Goal: Task Accomplishment & Management: Complete application form

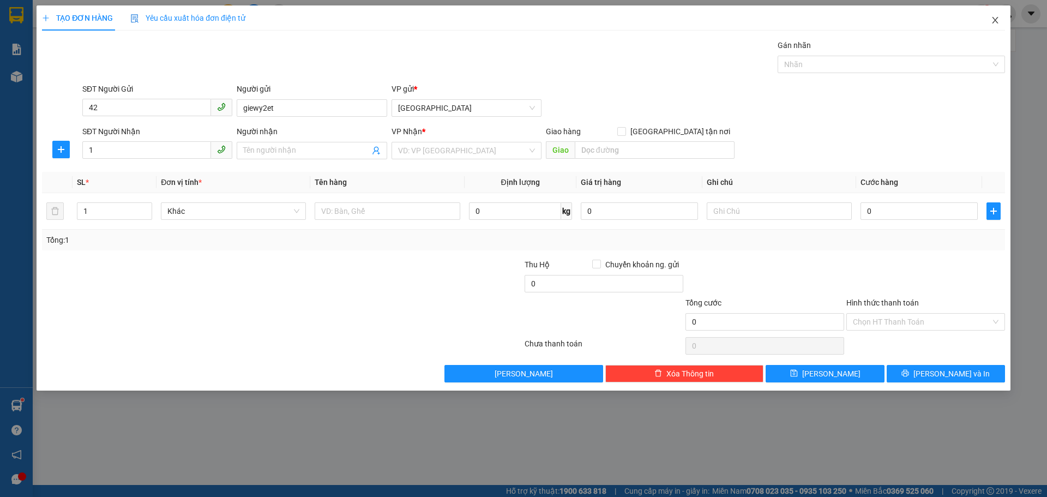
click at [1000, 20] on span "Close" at bounding box center [995, 20] width 31 height 31
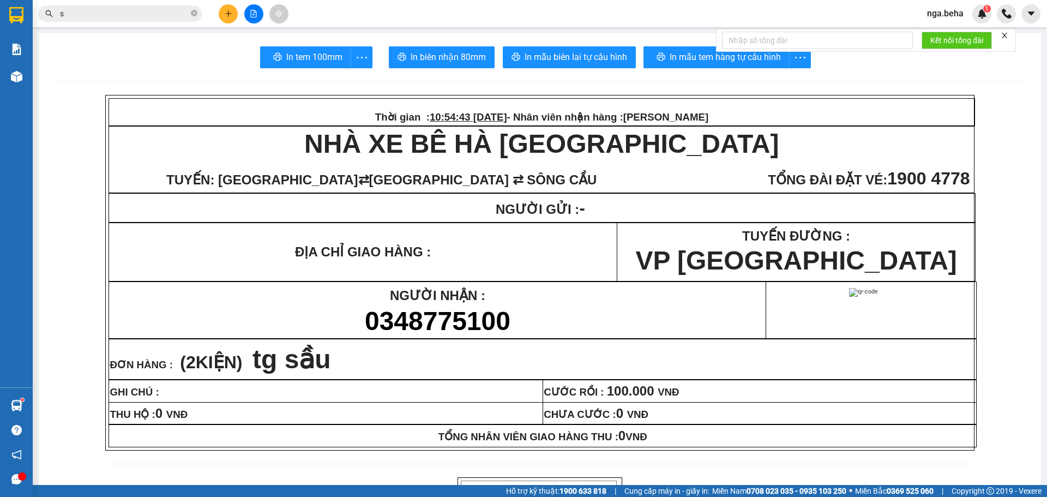
click at [161, 12] on input "s" at bounding box center [124, 14] width 129 height 12
click at [161, 12] on input "text" at bounding box center [124, 14] width 129 height 12
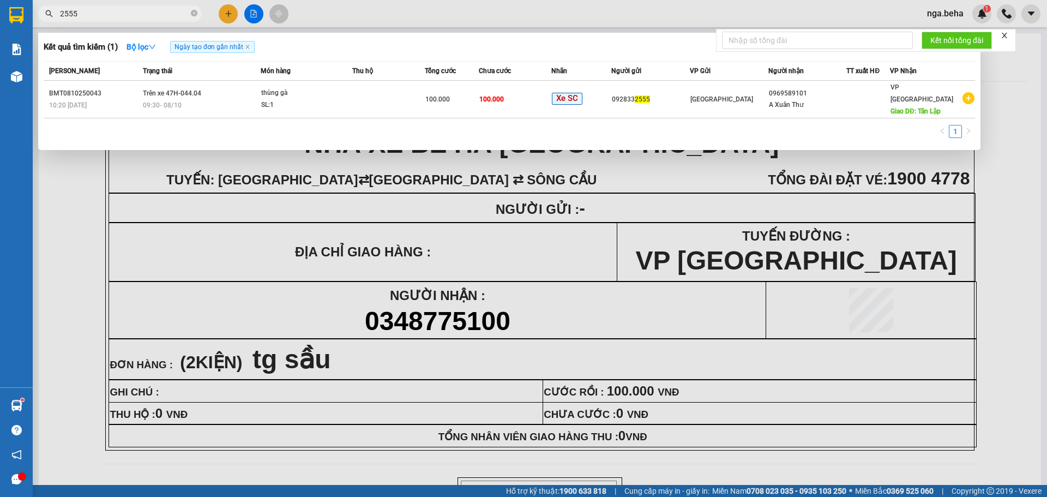
click at [121, 10] on input "2555" at bounding box center [124, 14] width 129 height 12
click at [120, 8] on input "2555" at bounding box center [124, 14] width 129 height 12
type input "5"
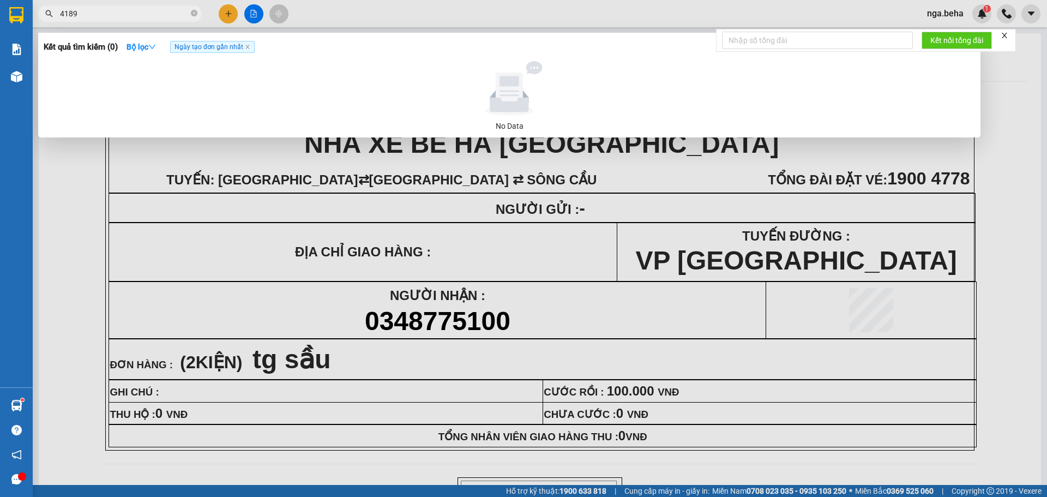
click at [113, 14] on input "4189" at bounding box center [124, 14] width 129 height 12
paste input "0916812378"
type input "0916812378"
click at [109, 10] on input "0916812378" at bounding box center [124, 14] width 129 height 12
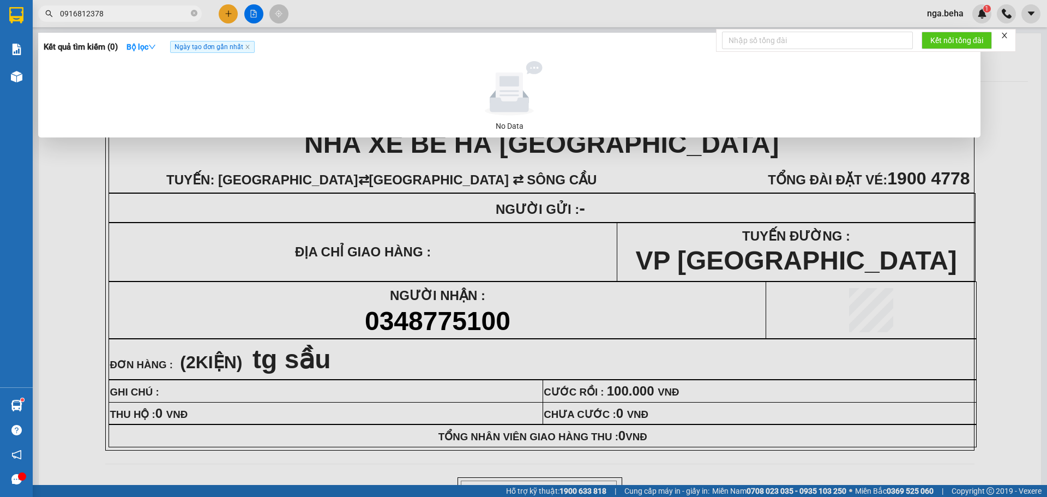
click at [109, 10] on input "0916812378" at bounding box center [124, 14] width 129 height 12
click at [178, 262] on div at bounding box center [523, 248] width 1047 height 497
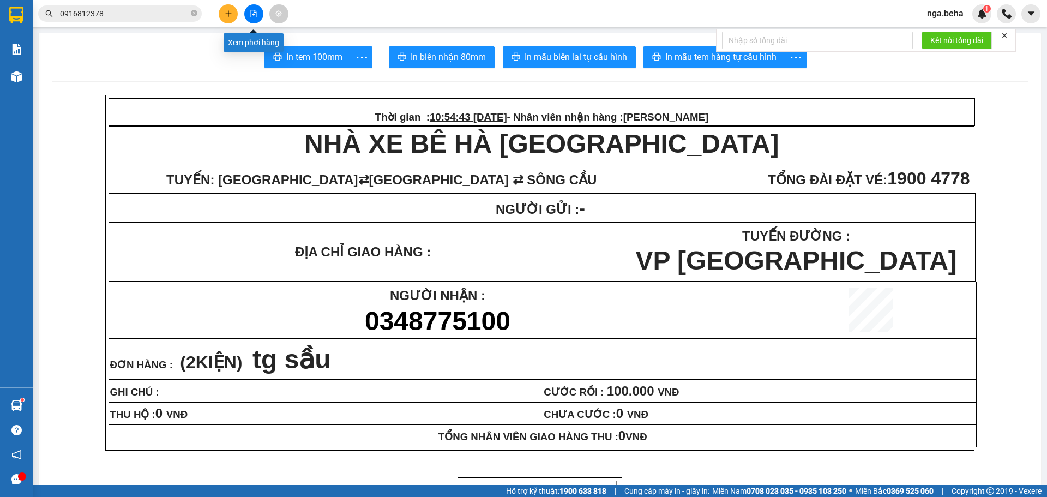
click at [254, 15] on icon "file-add" at bounding box center [254, 14] width 6 height 8
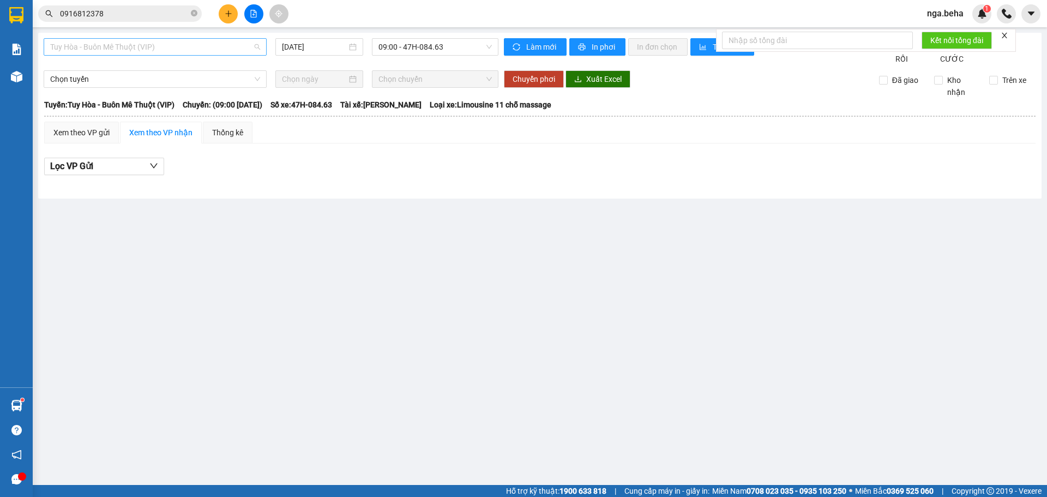
click at [147, 49] on span "Tuy Hòa - Buôn Mê Thuột (VIP)" at bounding box center [155, 47] width 210 height 16
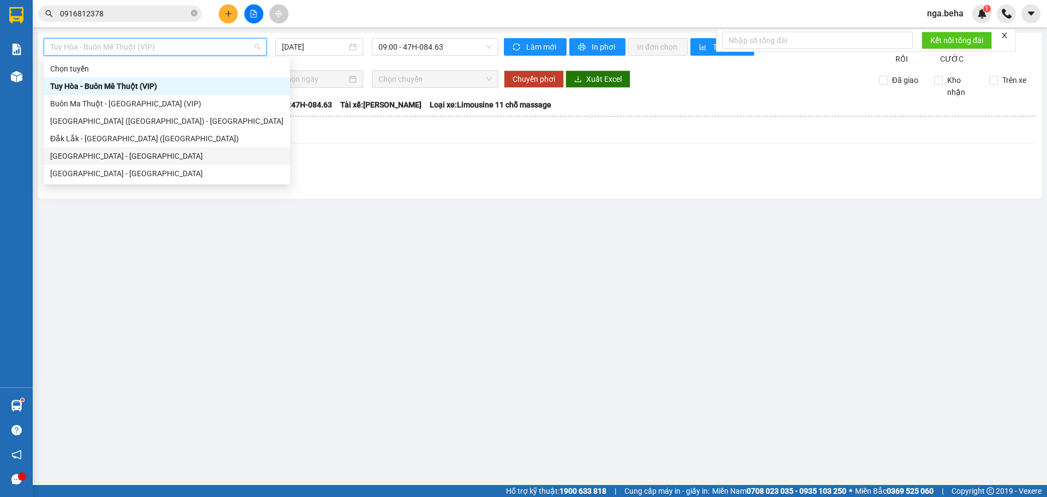
click at [127, 153] on div "[GEOGRAPHIC_DATA] - [GEOGRAPHIC_DATA]" at bounding box center [166, 156] width 233 height 12
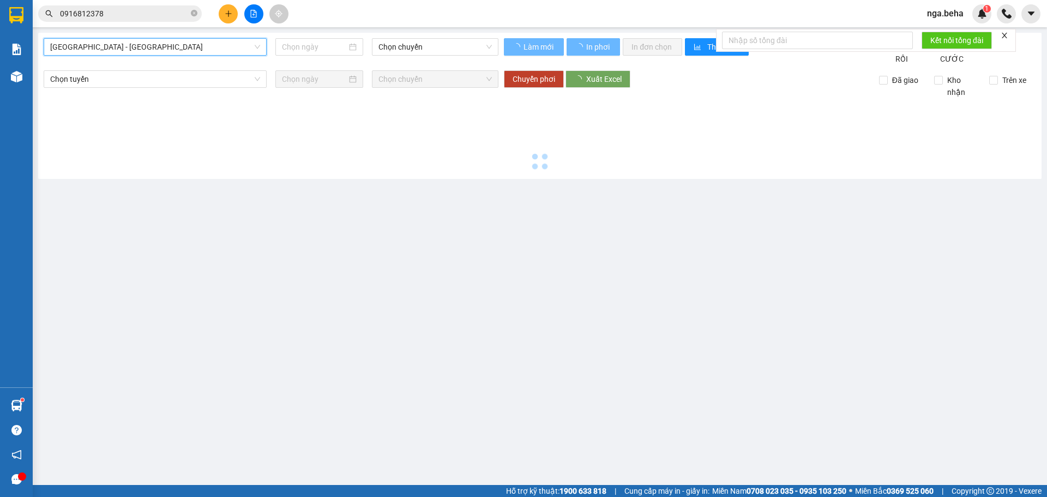
type input "[DATE]"
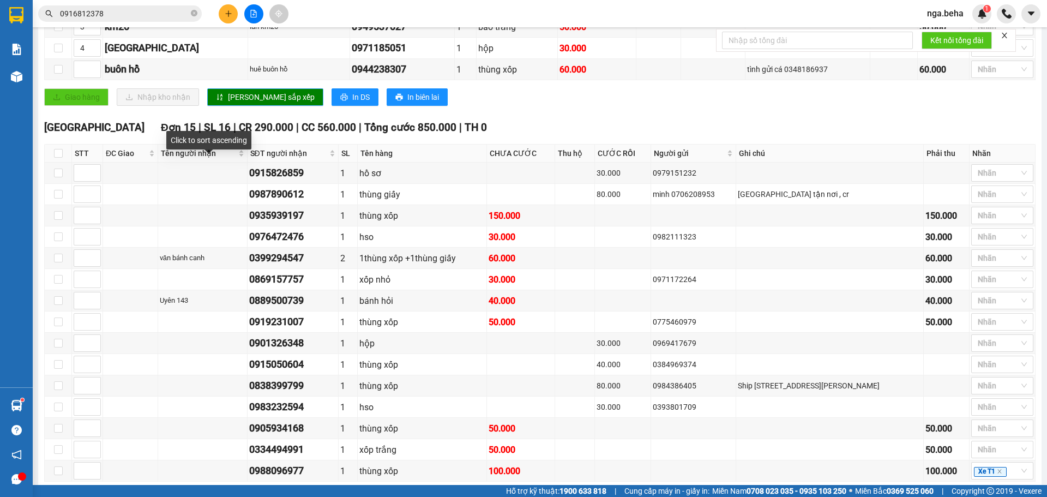
scroll to position [327, 0]
